Goal: Information Seeking & Learning: Compare options

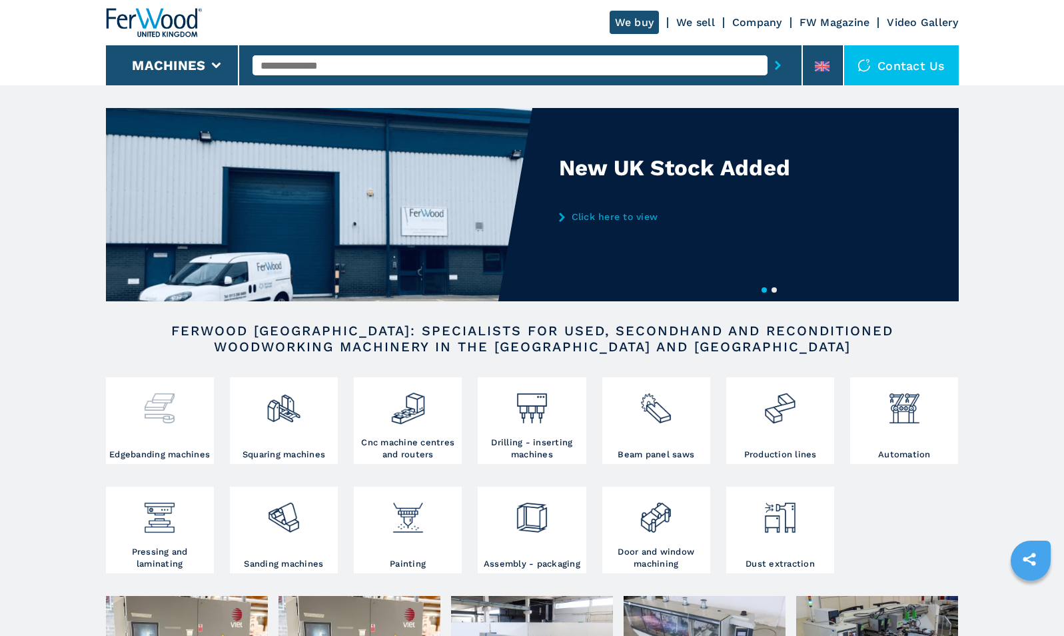
click at [172, 404] on img at bounding box center [159, 402] width 35 height 45
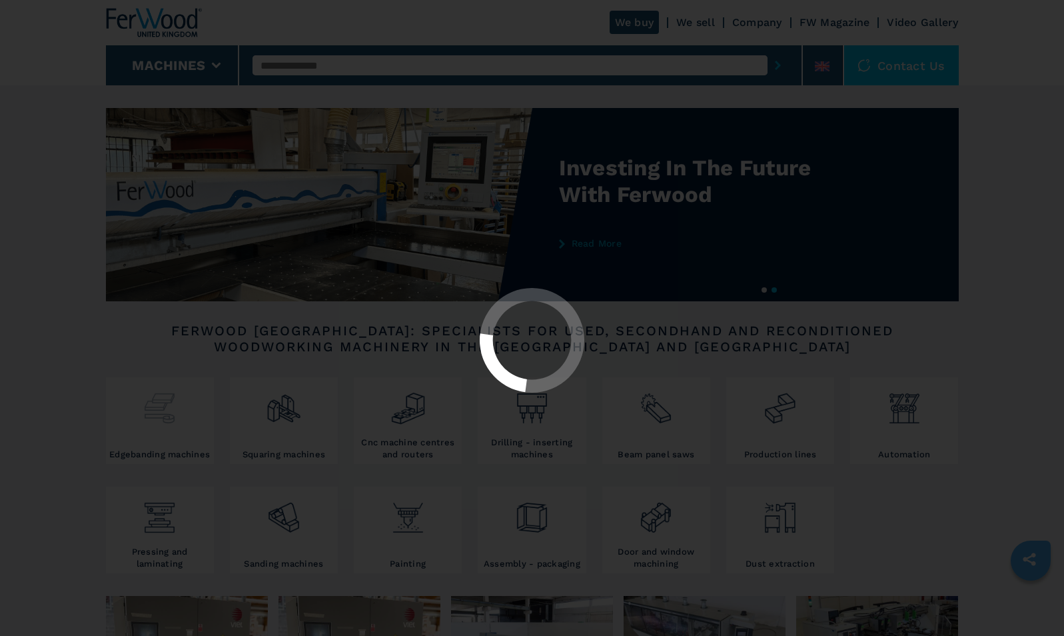
select select "**********"
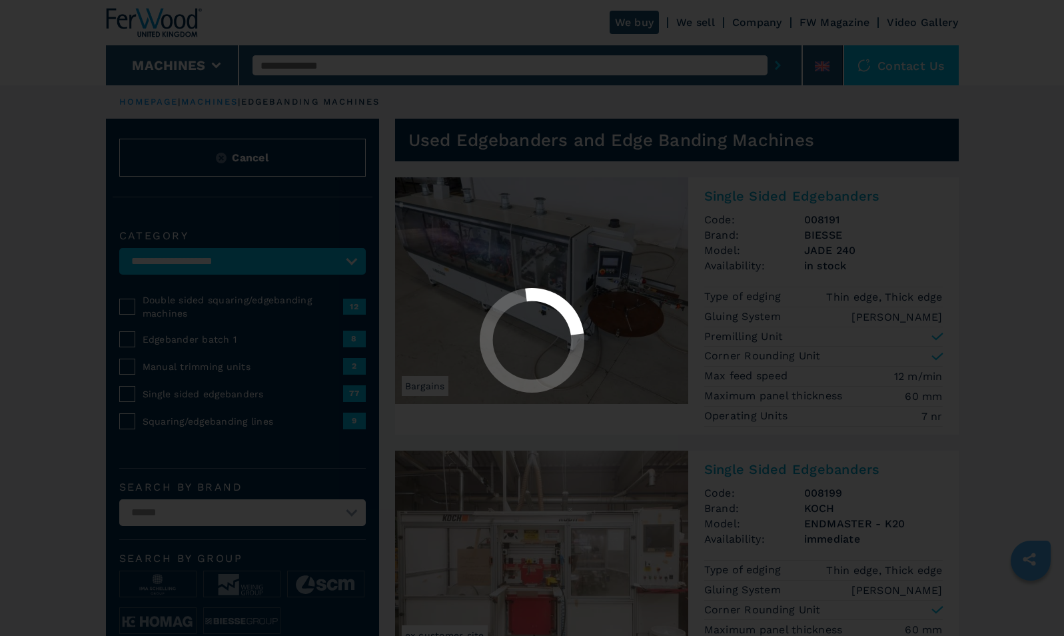
select select "**********"
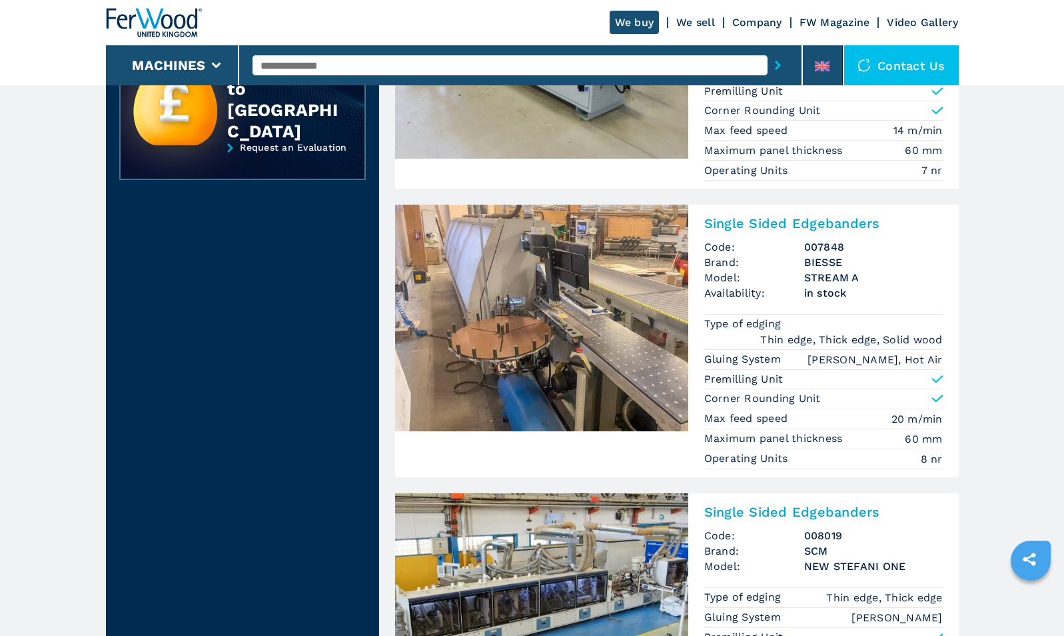
scroll to position [1707, 0]
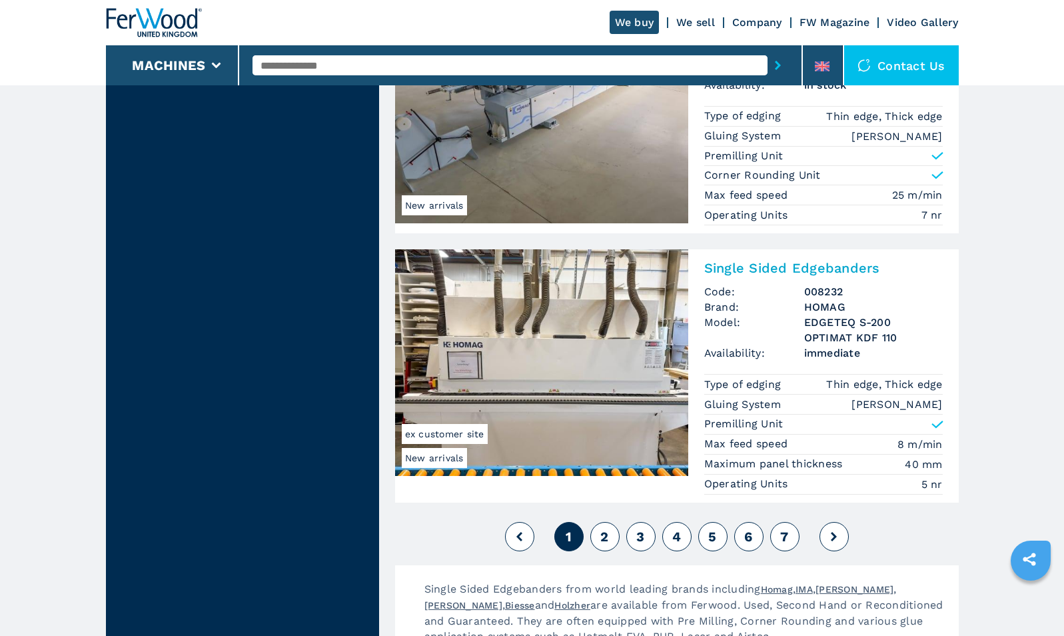
scroll to position [3103, 0]
click at [836, 539] on icon at bounding box center [834, 535] width 6 height 9
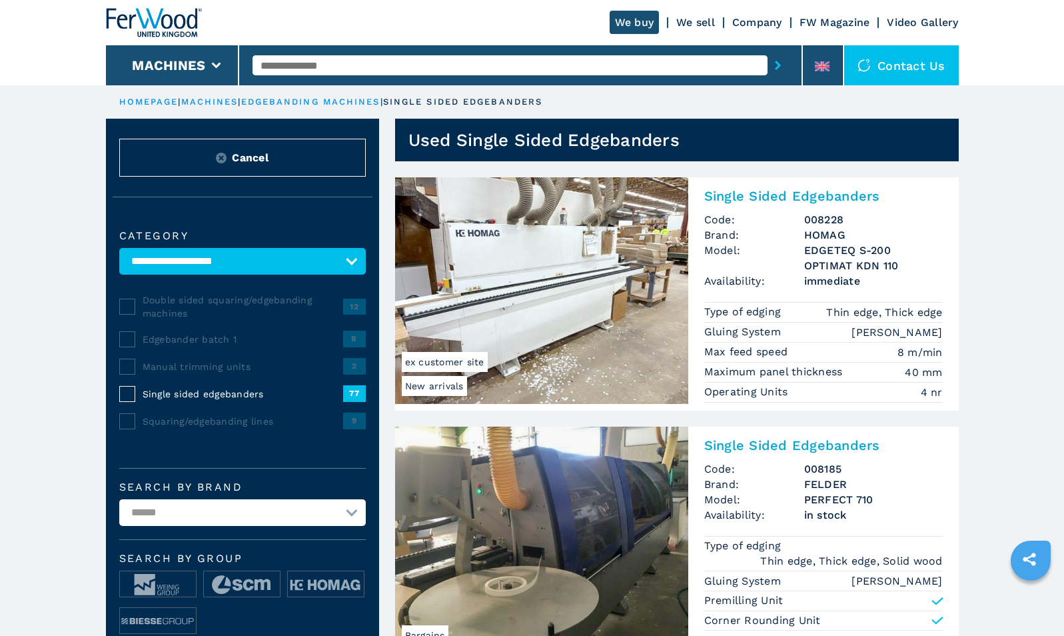
click at [216, 153] on img at bounding box center [221, 158] width 11 height 11
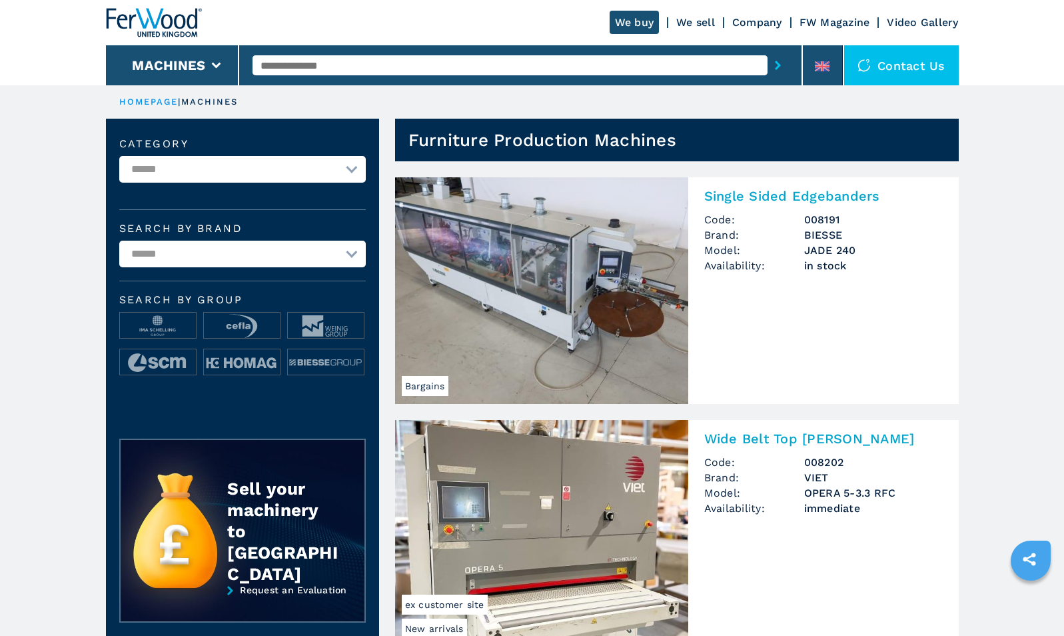
click at [209, 103] on p "machines" at bounding box center [209, 102] width 57 height 12
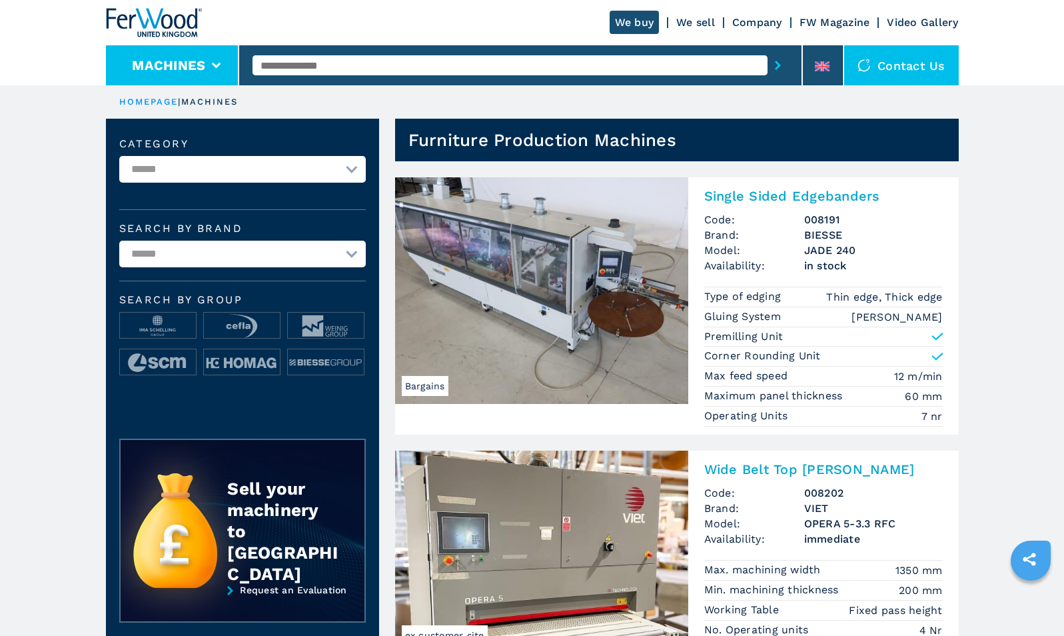
click at [163, 70] on button "Machines" at bounding box center [168, 65] width 73 height 16
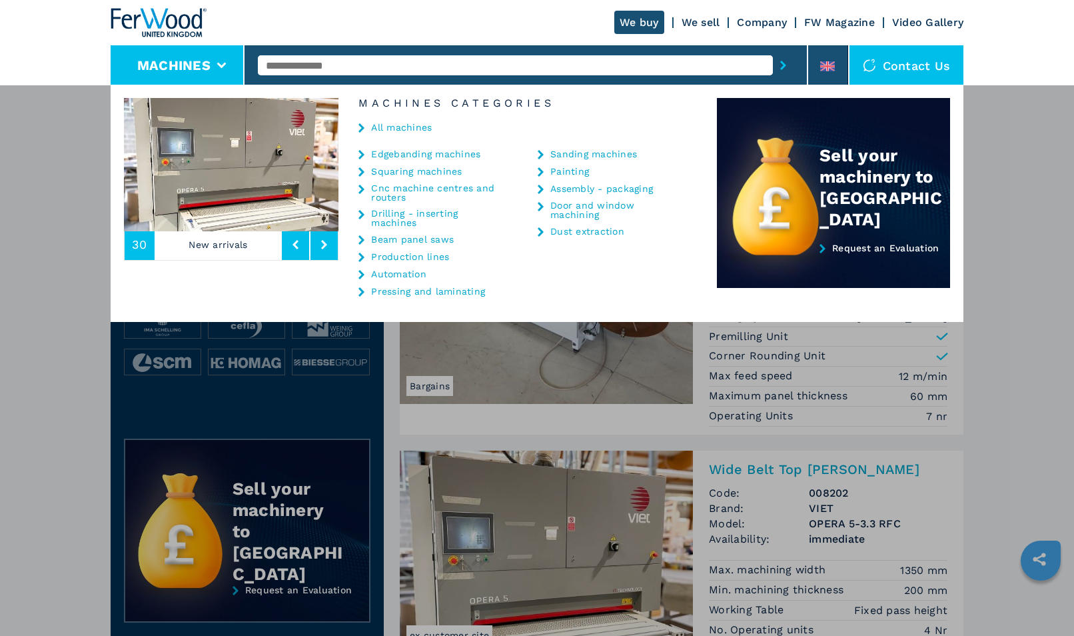
click at [586, 153] on link "Sanding machines" at bounding box center [593, 153] width 87 height 9
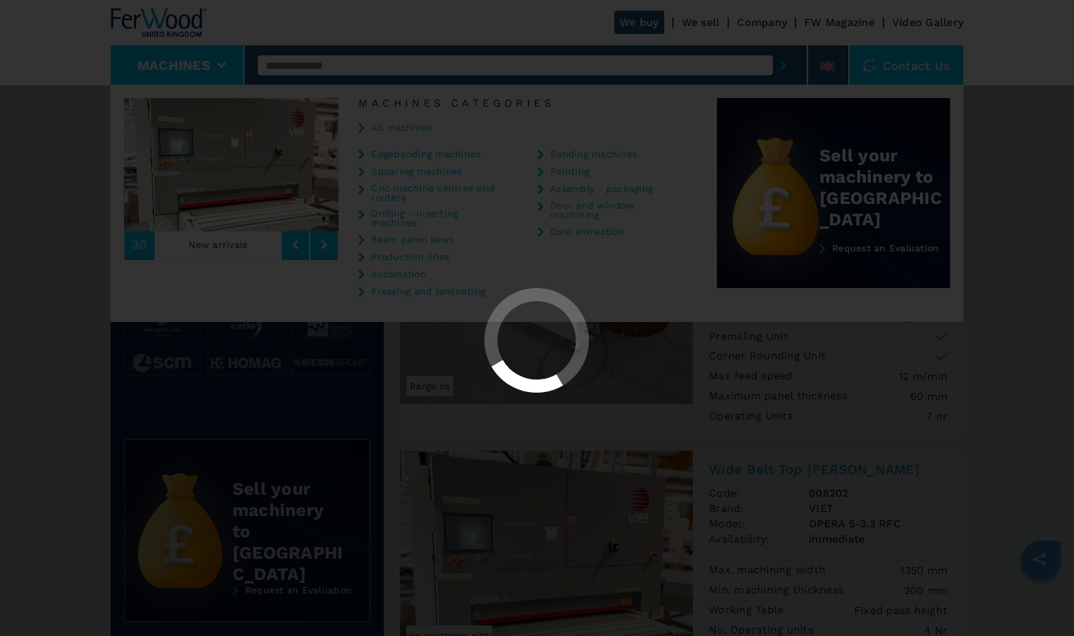
select select "**********"
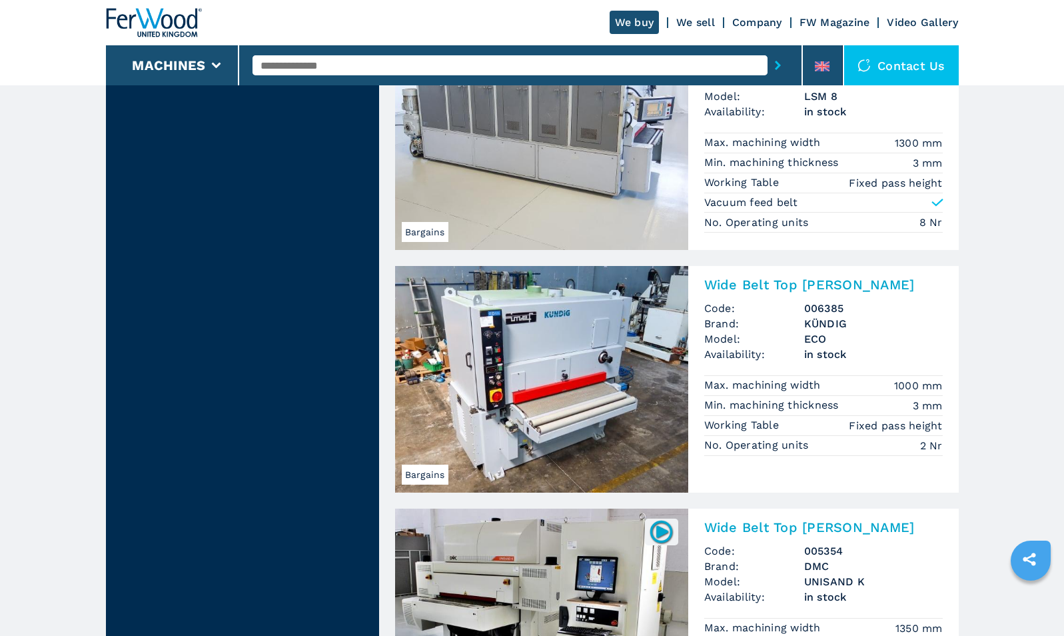
scroll to position [1484, 0]
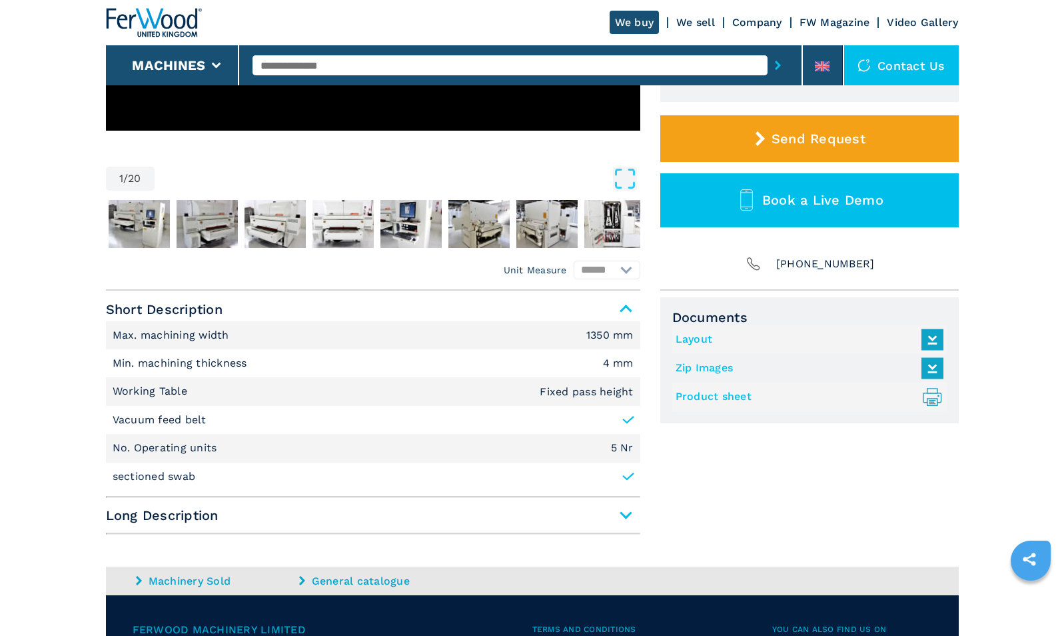
scroll to position [365, 0]
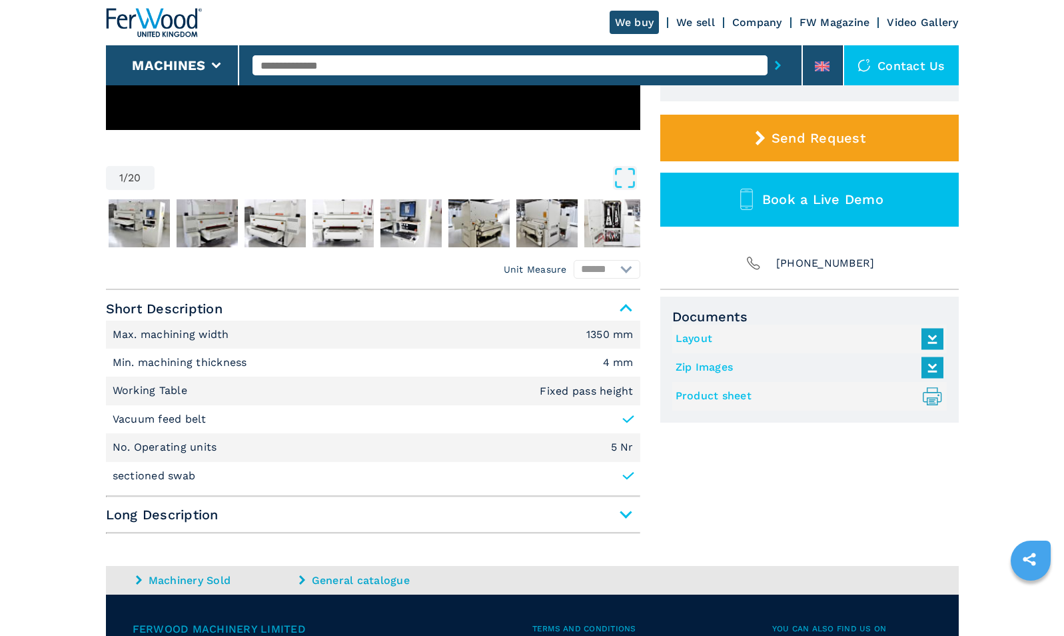
click at [136, 524] on span "Long Description" at bounding box center [373, 514] width 534 height 24
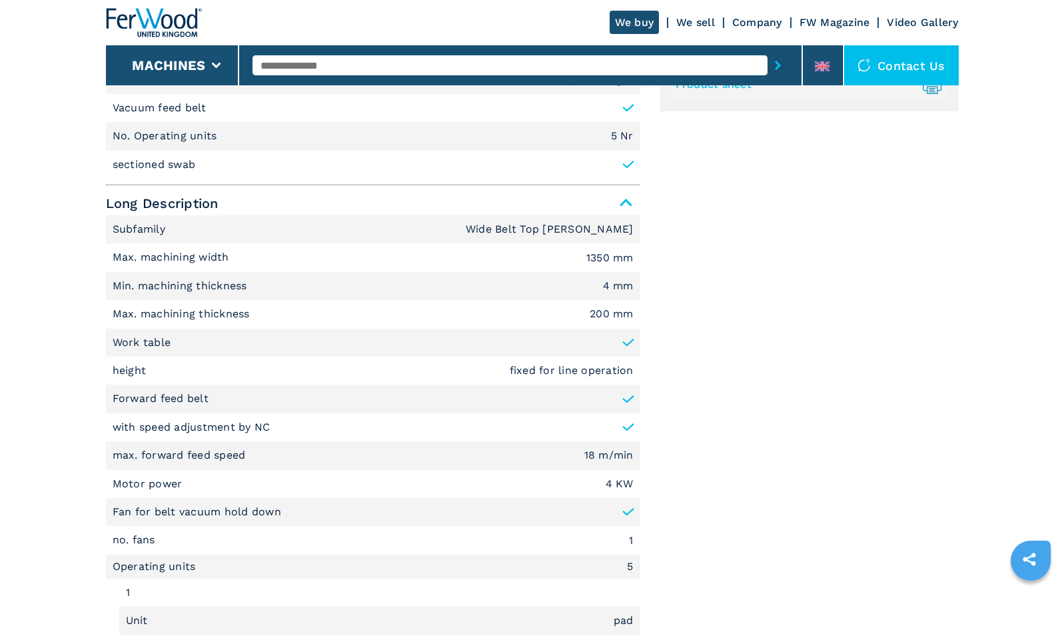
scroll to position [0, 0]
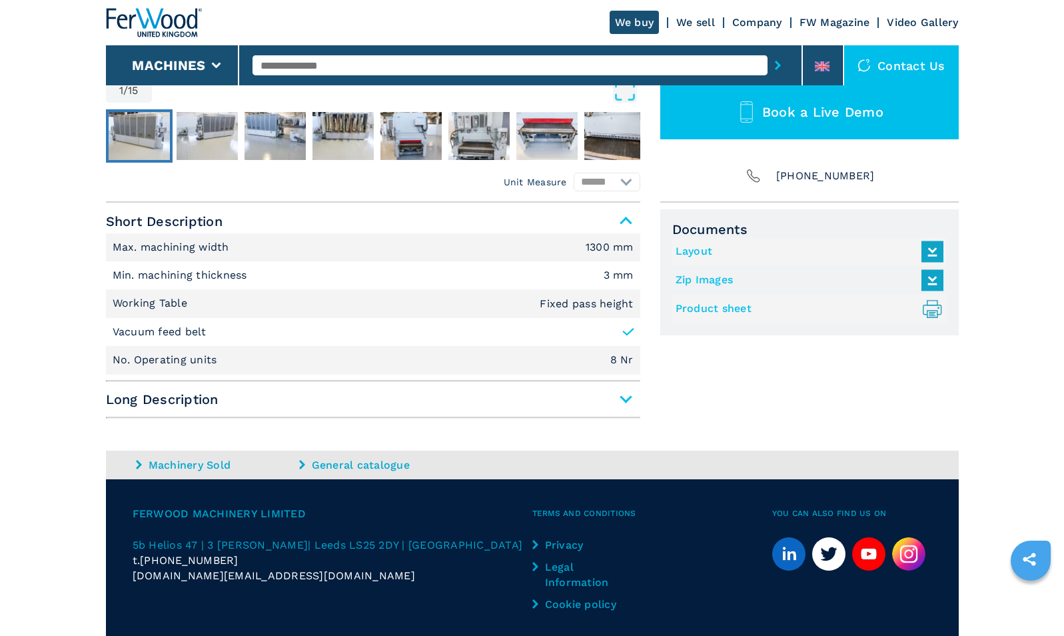
scroll to position [455, 0]
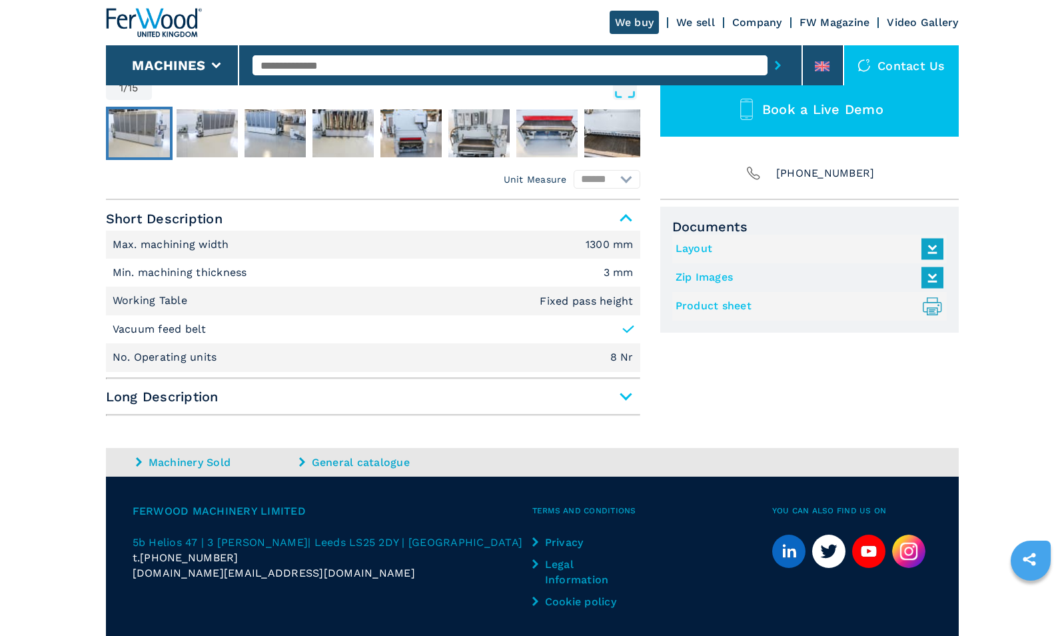
click at [232, 394] on span "Long Description" at bounding box center [373, 396] width 534 height 24
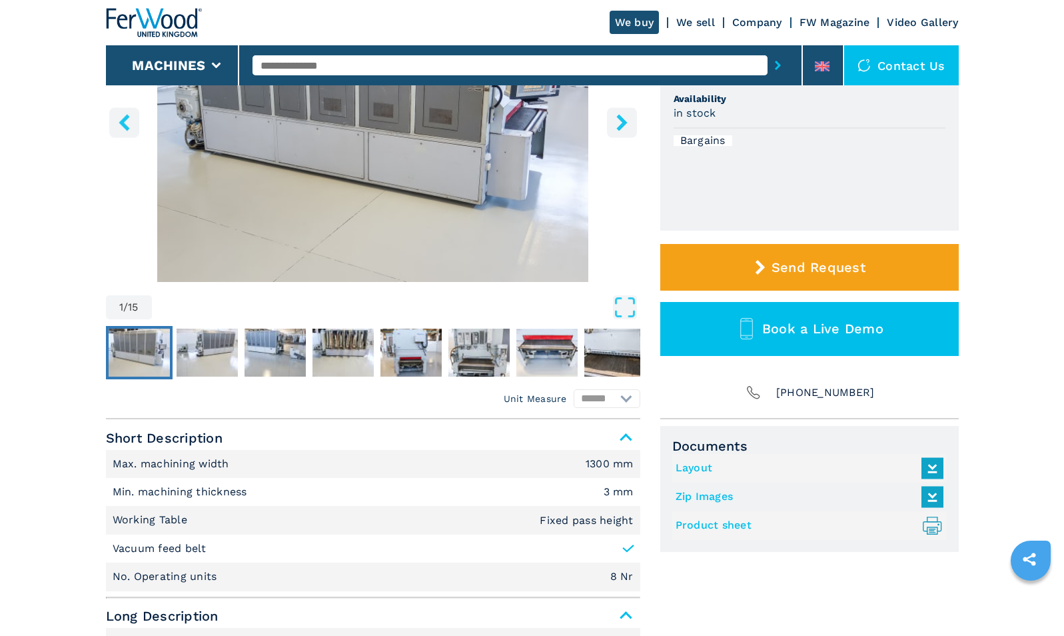
scroll to position [234, 0]
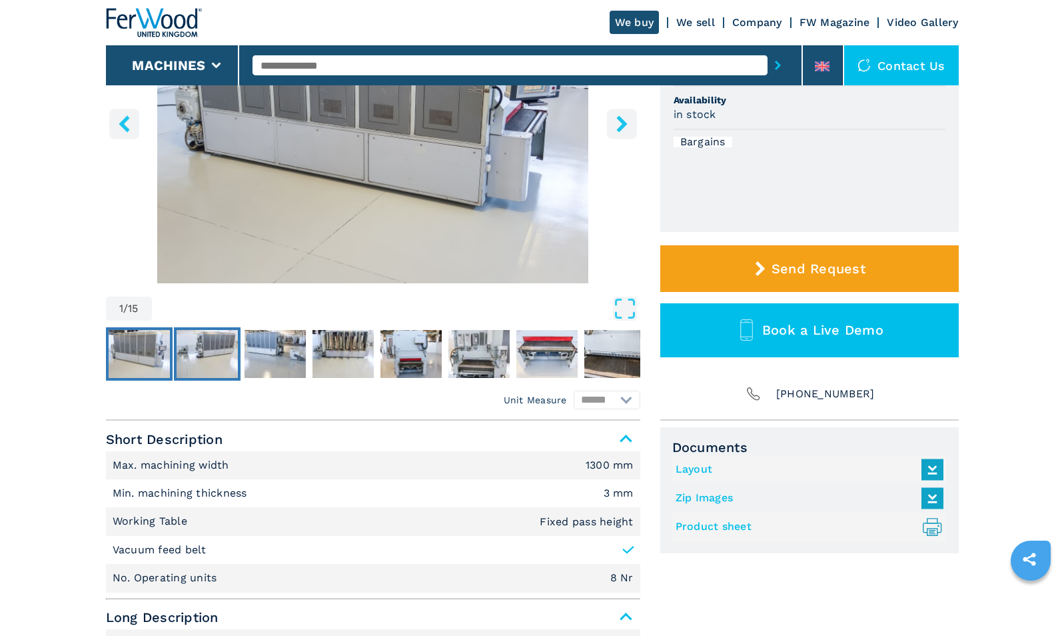
click at [205, 353] on img "Go to Slide 2" at bounding box center [207, 354] width 61 height 48
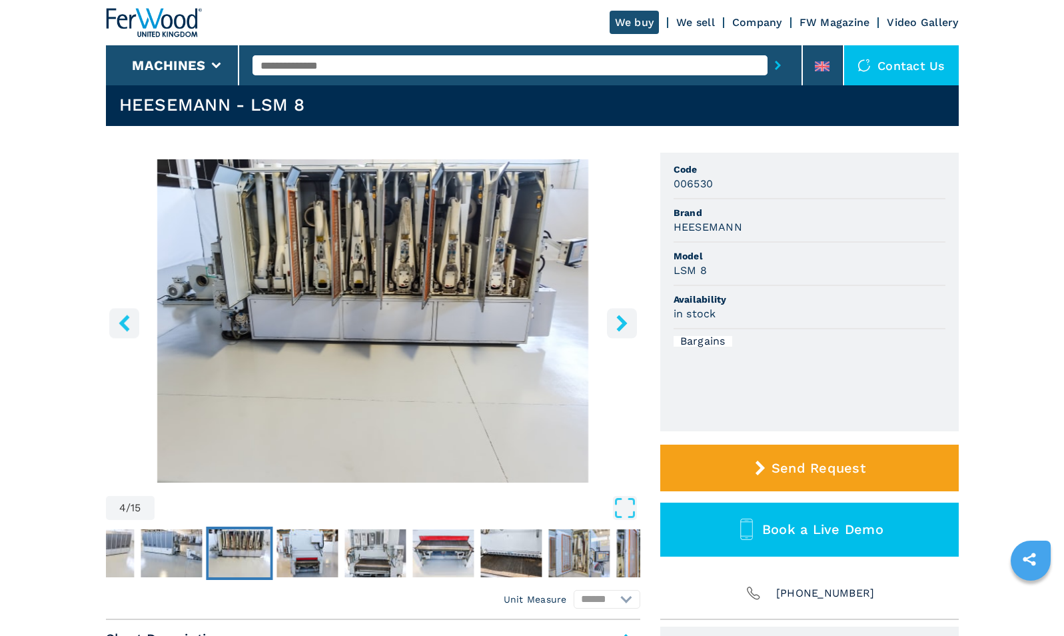
scroll to position [26, 0]
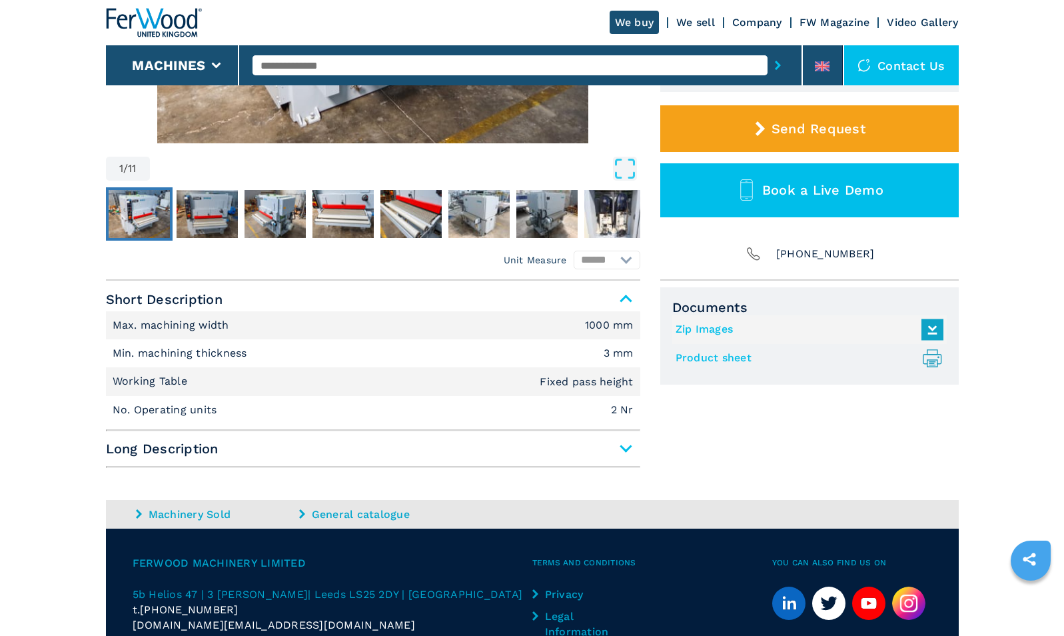
click at [130, 456] on span "Long Description" at bounding box center [373, 448] width 534 height 24
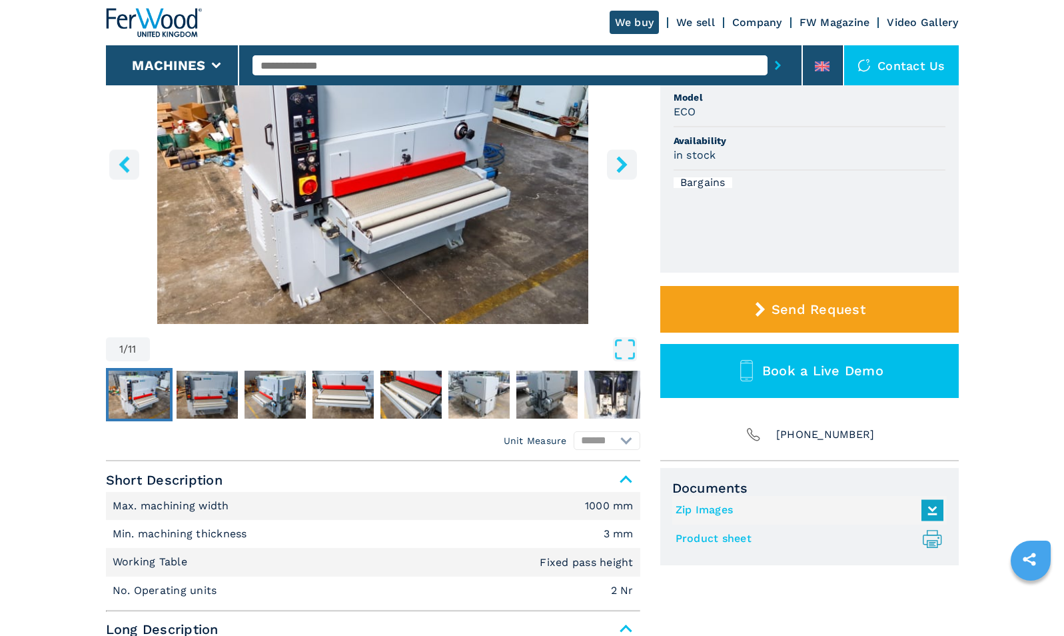
scroll to position [197, 0]
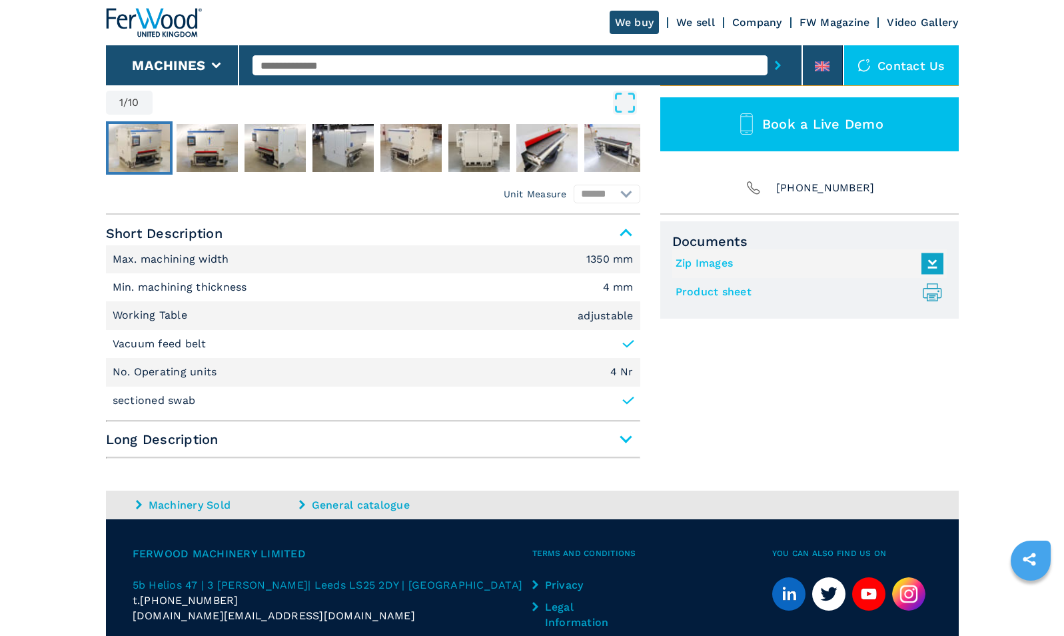
scroll to position [446, 0]
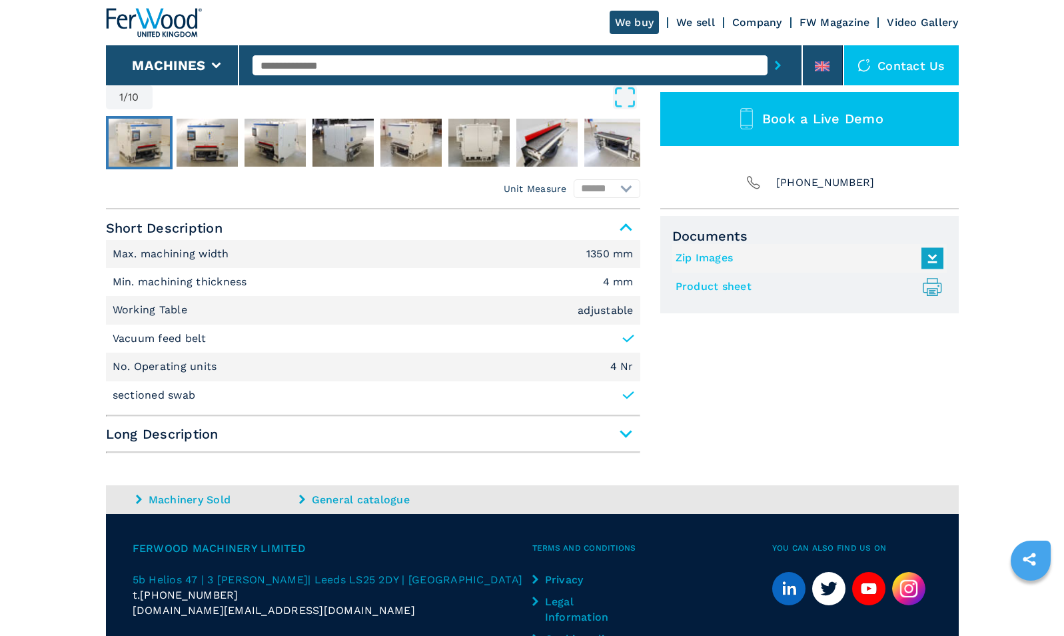
click at [63, 463] on main "HOMEPAGE | machines | category | subcategory | model | 007984 SCM - DMC SY TC 1…" at bounding box center [532, 138] width 1064 height 1168
click at [141, 438] on span "Long Description" at bounding box center [373, 434] width 534 height 24
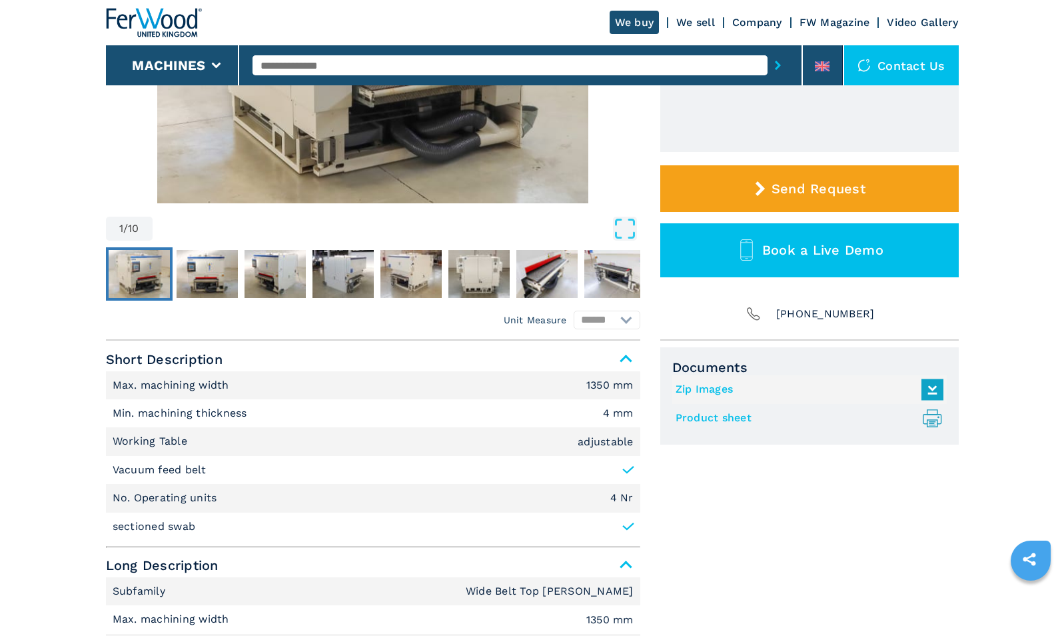
scroll to position [314, 0]
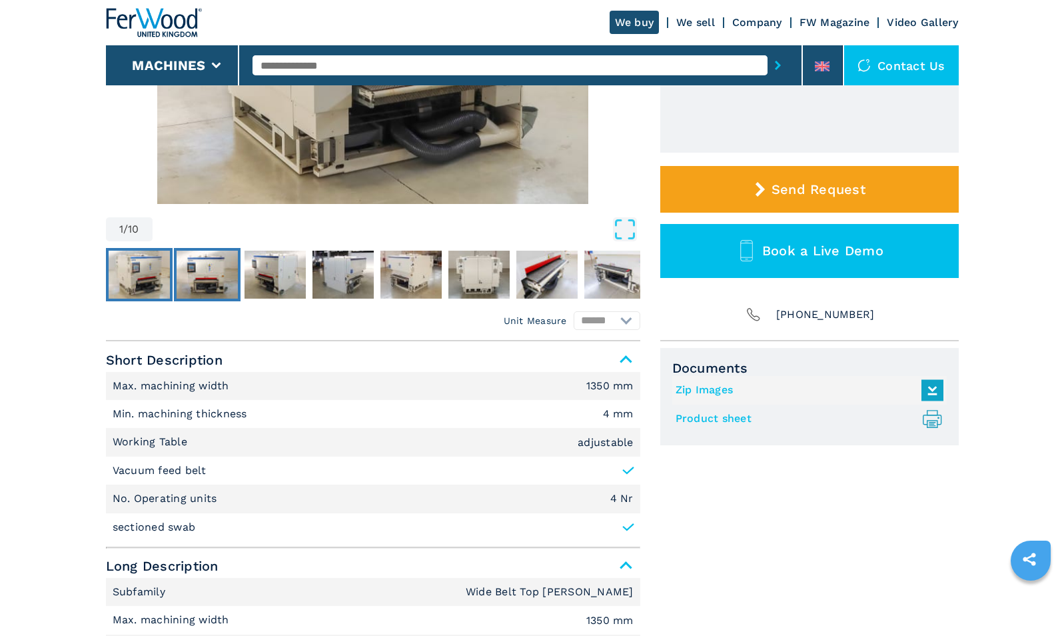
click at [196, 274] on img "Go to Slide 2" at bounding box center [207, 274] width 61 height 48
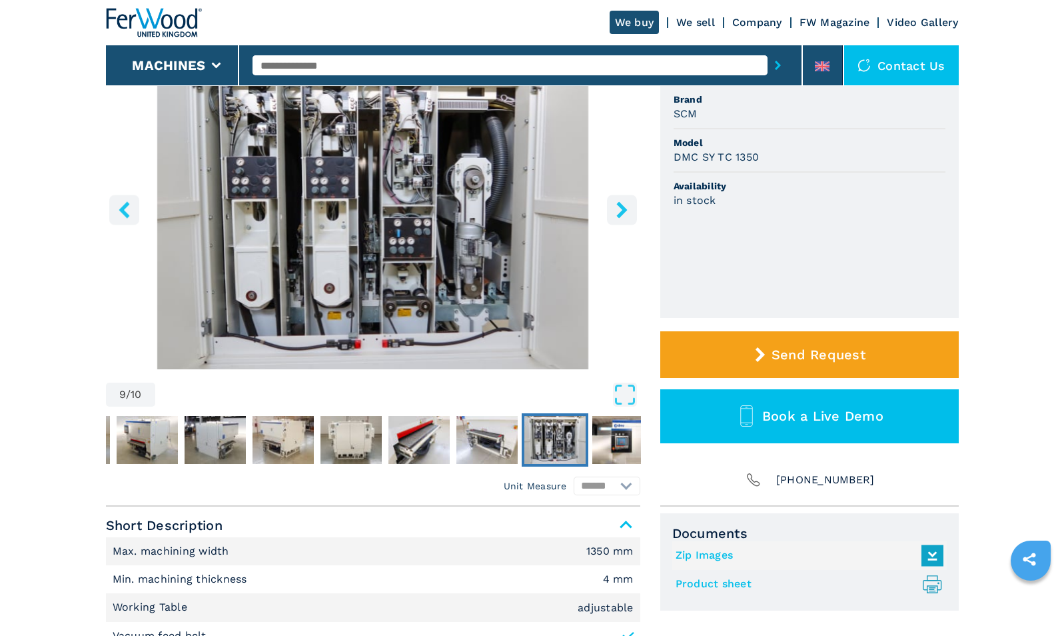
scroll to position [160, 0]
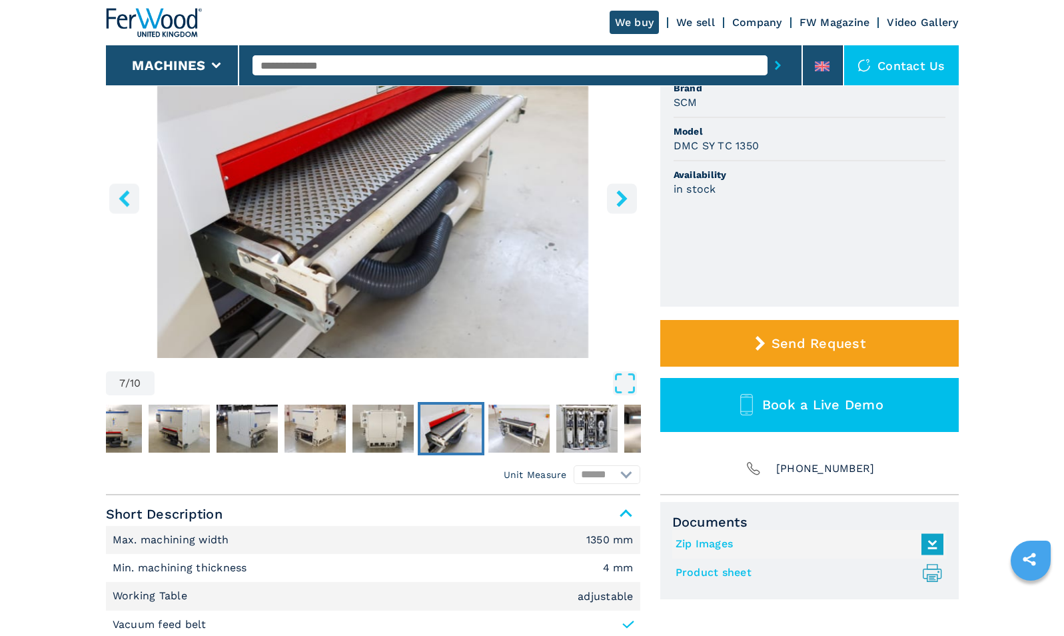
click at [713, 567] on link "Product sheet .prefix__st0{stroke-linecap:round;stroke-linejoin:round}.prefix__…" at bounding box center [805, 573] width 261 height 22
